Goal: Task Accomplishment & Management: Use online tool/utility

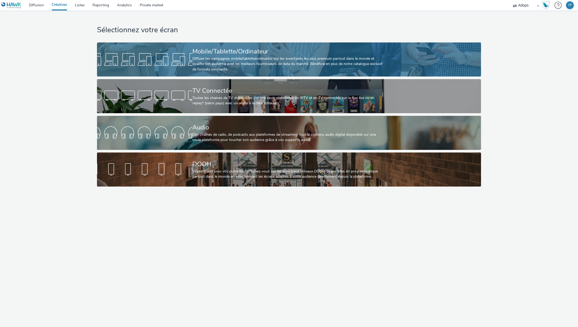
click at [234, 71] on div "Diffuse tes campagnes mobile/tablette/ordinateur sur les inventaires les plus p…" at bounding box center [287, 64] width 191 height 16
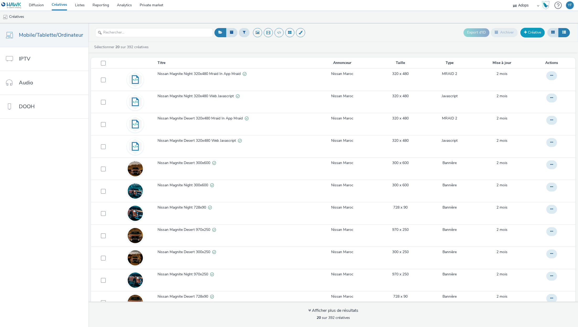
click at [534, 31] on link "Créative" at bounding box center [532, 32] width 24 height 9
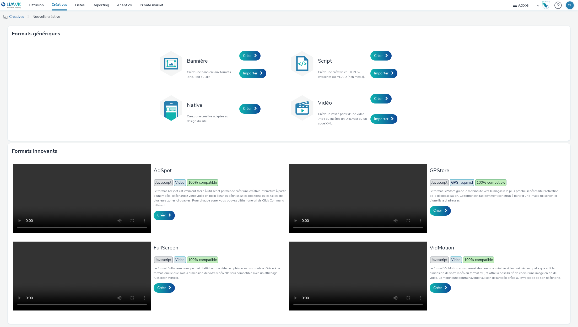
click at [450, 99] on div "Bannière Créez une bannière aux formats .png, .jpg ou .gif. Créer Importer Scri…" at bounding box center [289, 91] width 562 height 99
click at [444, 206] on link "Créer" at bounding box center [440, 210] width 21 height 9
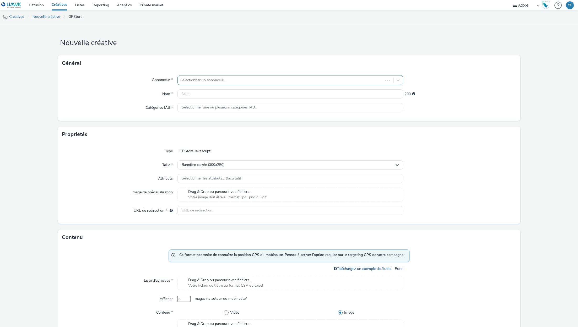
click at [260, 82] on div at bounding box center [280, 80] width 200 height 6
type input "adop"
click at [443, 221] on div "Type GPStore Javascript Taille * Bannière carrée (300x250) Attributs Sélectionn…" at bounding box center [289, 182] width 462 height 81
click at [51, 17] on link "Nouvelle créative" at bounding box center [46, 16] width 33 height 13
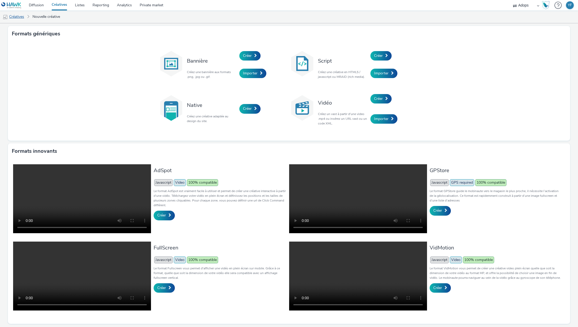
click at [22, 15] on link "Créatives" at bounding box center [13, 16] width 27 height 13
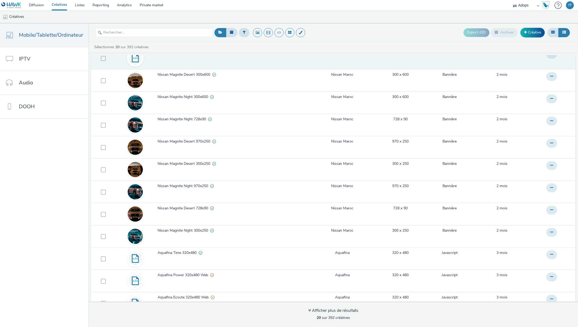
scroll to position [93, 0]
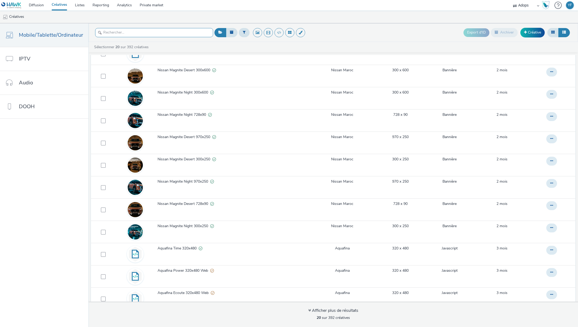
click at [139, 30] on input "text" at bounding box center [154, 32] width 118 height 9
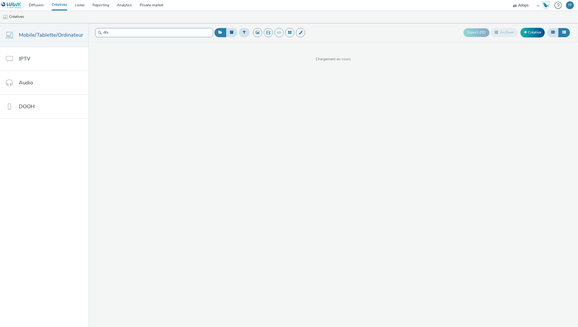
type input "dts"
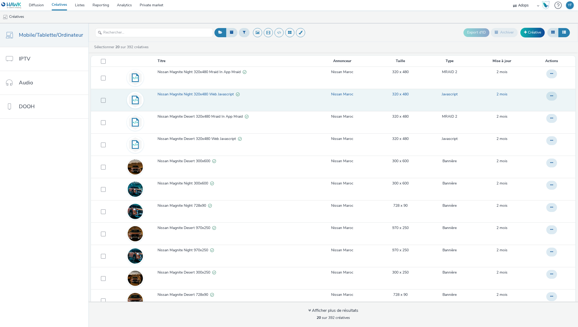
scroll to position [211, 0]
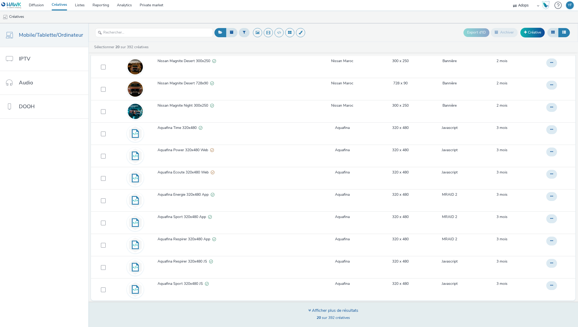
click at [329, 314] on div "Afficher plus de résultats 20 sur 392 créatives" at bounding box center [333, 315] width 50 height 14
click at [329, 312] on div "Afficher plus de résultats" at bounding box center [333, 311] width 50 height 6
click at [309, 312] on icon at bounding box center [309, 310] width 3 height 4
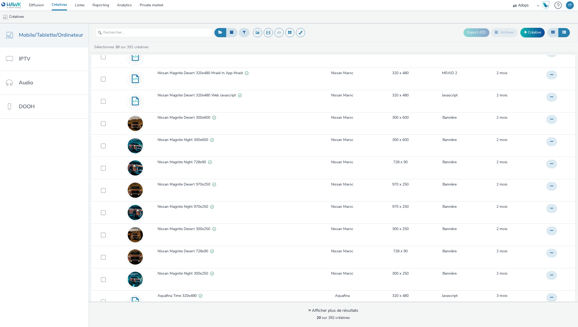
scroll to position [0, 0]
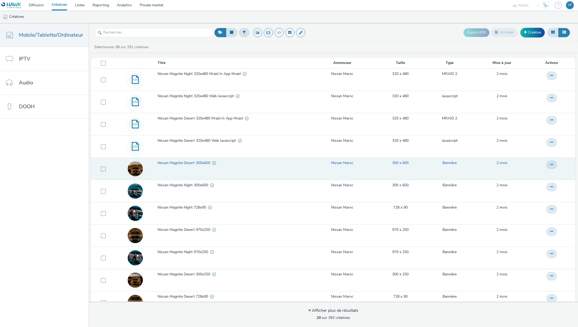
scroll to position [211, 0]
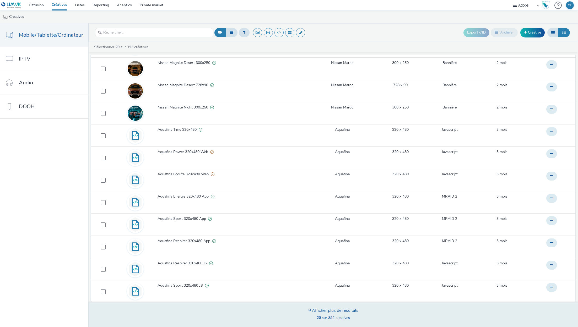
click at [324, 310] on div "Afficher plus de résultats" at bounding box center [333, 311] width 50 height 6
click at [309, 309] on icon at bounding box center [309, 310] width 3 height 4
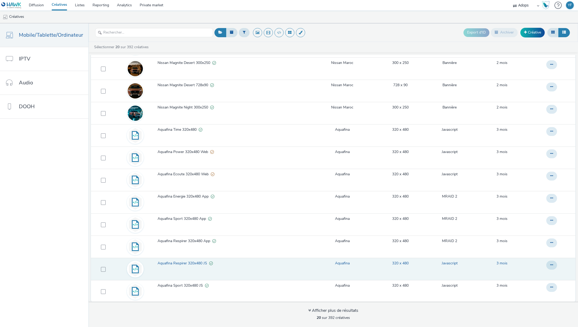
scroll to position [2, 0]
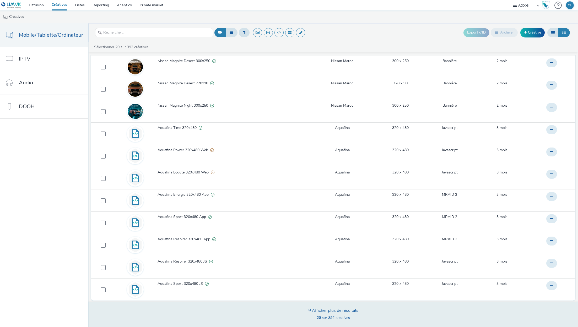
click at [327, 311] on div "Afficher plus de résultats" at bounding box center [333, 311] width 50 height 6
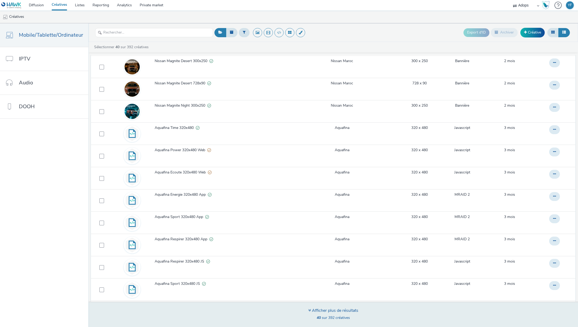
click at [310, 310] on div "Afficher plus de résultats" at bounding box center [333, 311] width 50 height 6
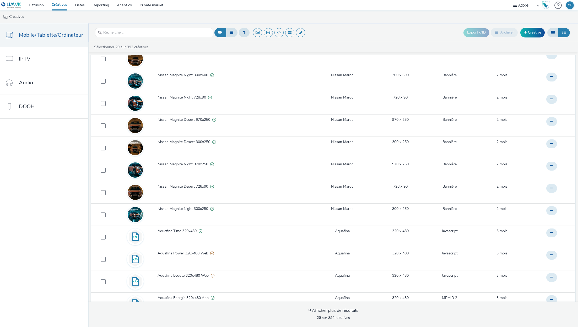
scroll to position [211, 0]
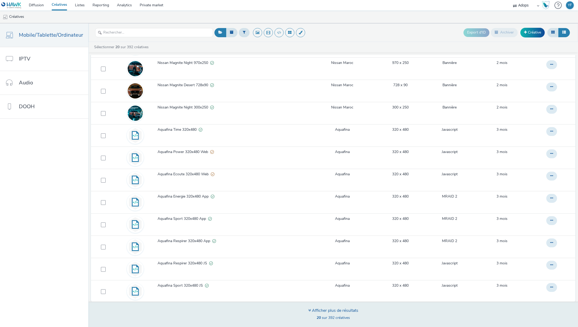
click at [309, 313] on div "Afficher plus de résultats" at bounding box center [333, 311] width 50 height 6
